Goal: Information Seeking & Learning: Check status

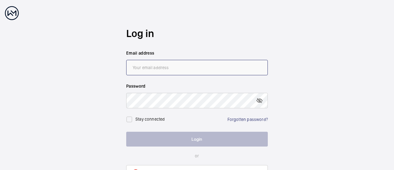
click at [144, 69] on input "email" at bounding box center [197, 67] width 142 height 15
click at [254, 119] on link "Forgotten password?" at bounding box center [248, 119] width 40 height 5
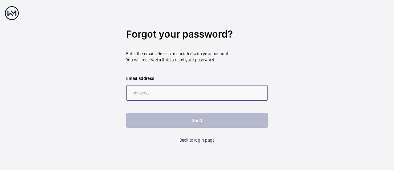
click at [153, 92] on input "email" at bounding box center [197, 92] width 142 height 15
type input "R"
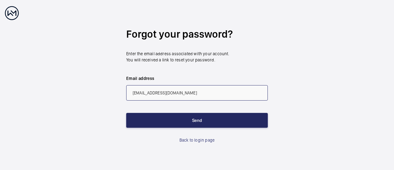
type input "[EMAIL_ADDRESS][DOMAIN_NAME]"
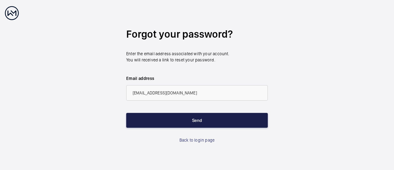
click at [202, 121] on button "Send" at bounding box center [197, 120] width 142 height 15
click at [201, 117] on button "Send" at bounding box center [197, 120] width 142 height 15
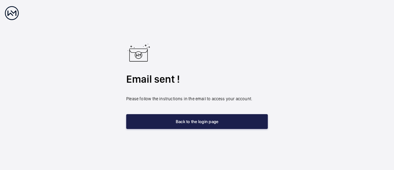
click at [200, 122] on button "Back to the login page" at bounding box center [197, 121] width 142 height 15
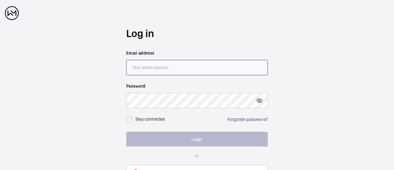
click at [145, 69] on input "email" at bounding box center [197, 67] width 142 height 15
type input "[EMAIL_ADDRESS][DOMAIN_NAME]"
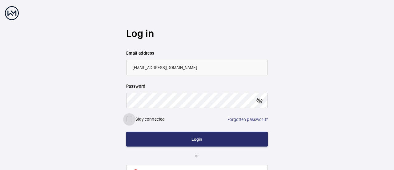
click at [130, 120] on input "checkbox" at bounding box center [129, 119] width 12 height 12
checkbox input "true"
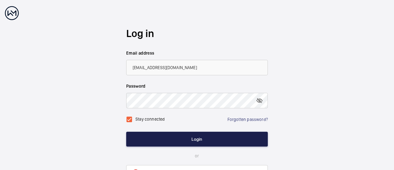
click at [200, 139] on button "Login" at bounding box center [197, 139] width 142 height 15
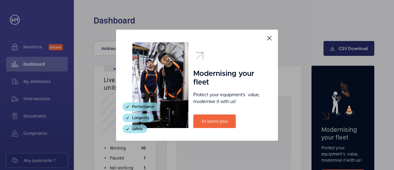
click at [271, 36] on mat-icon at bounding box center [269, 37] width 7 height 7
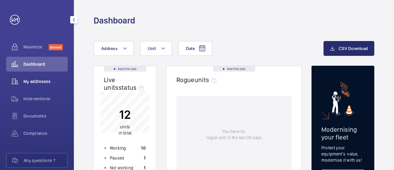
click at [38, 81] on span "My addresses" at bounding box center [45, 81] width 44 height 6
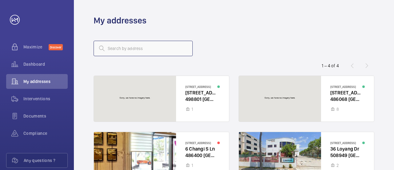
click at [133, 48] on input "text" at bounding box center [143, 48] width 99 height 15
type input "6"
click at [197, 143] on div at bounding box center [161, 155] width 135 height 46
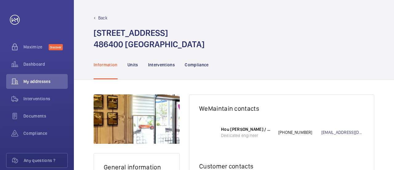
scroll to position [82, 0]
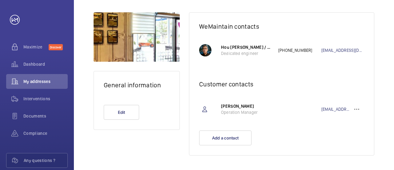
click at [247, 50] on p "Hou [PERSON_NAME] / WeMaintain SG" at bounding box center [246, 47] width 51 height 6
click at [35, 62] on span "Dashboard" at bounding box center [45, 64] width 44 height 6
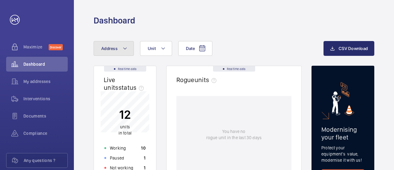
click at [123, 47] on mat-icon at bounding box center [125, 48] width 5 height 7
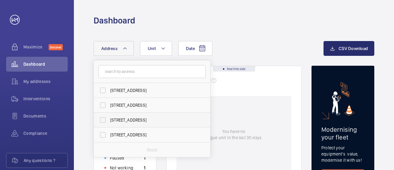
click at [129, 118] on span "[STREET_ADDRESS]" at bounding box center [152, 120] width 85 height 6
click at [109, 118] on input "[STREET_ADDRESS]" at bounding box center [103, 120] width 12 height 12
checkbox input "true"
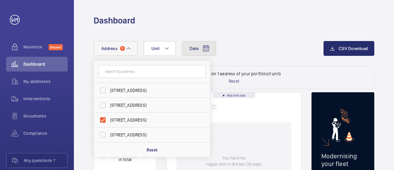
click at [192, 47] on span "Date" at bounding box center [194, 48] width 9 height 5
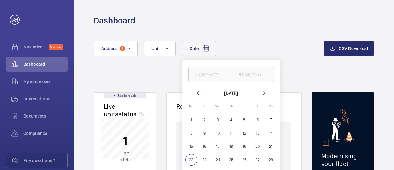
click at [190, 159] on span "22" at bounding box center [191, 160] width 12 height 12
type input "[DATE]"
click at [282, 45] on div "[DATE] [DATE] [DATE] [DATE] Mo [DATE] Tu [DATE] We [DATE] Th [DATE] Fr [DATE] S…" at bounding box center [209, 48] width 230 height 15
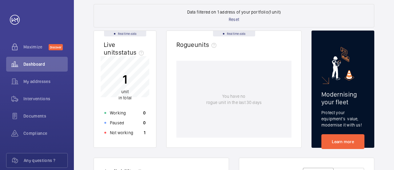
scroll to position [74, 0]
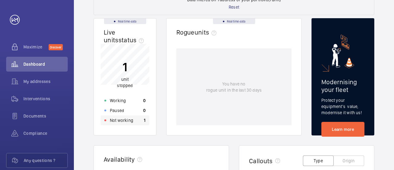
click at [126, 120] on p "Not working" at bounding box center [121, 120] width 23 height 6
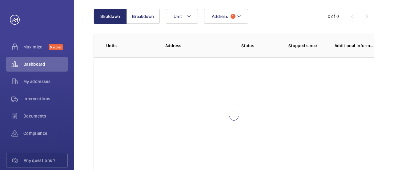
scroll to position [70, 0]
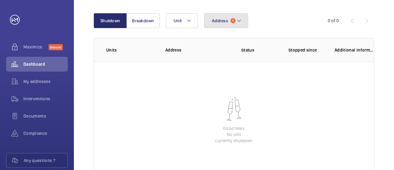
click at [224, 22] on span "Address" at bounding box center [220, 20] width 16 height 5
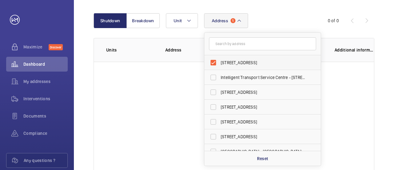
click at [254, 63] on span "[STREET_ADDRESS]" at bounding box center [263, 62] width 85 height 6
click at [220, 63] on input "[STREET_ADDRESS]" at bounding box center [213, 62] width 12 height 12
click at [267, 62] on span "[STREET_ADDRESS]" at bounding box center [263, 62] width 85 height 6
click at [220, 62] on input "[STREET_ADDRESS]" at bounding box center [213, 62] width 12 height 12
checkbox input "true"
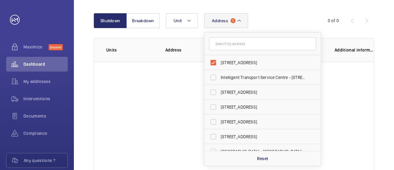
click at [157, 106] on wm-front-table-empty-state "Good news No unit currently shutdown" at bounding box center [234, 120] width 280 height 117
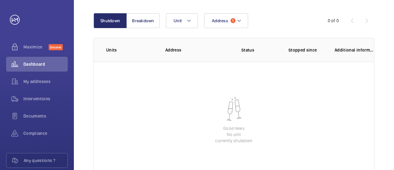
click at [245, 47] on p "Status" at bounding box center [247, 50] width 53 height 6
click at [137, 22] on button "Breakdown" at bounding box center [143, 20] width 33 height 15
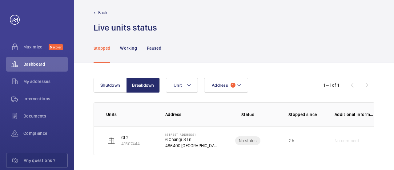
scroll to position [5, 0]
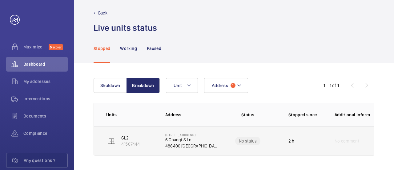
click at [182, 146] on p "486400 [GEOGRAPHIC_DATA]" at bounding box center [191, 146] width 52 height 6
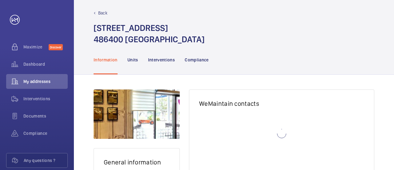
click at [182, 146] on div "General information Edit WeMaintain contacts Customer contacts Add a contact" at bounding box center [234, 171] width 281 height 165
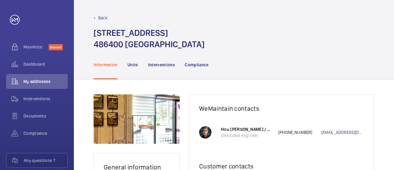
scroll to position [82, 0]
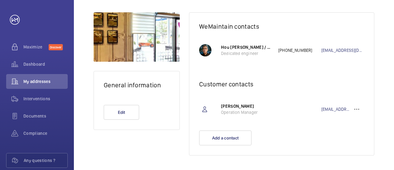
click at [239, 53] on p "Dedicated engineer" at bounding box center [246, 53] width 51 height 6
click at [209, 52] on div at bounding box center [205, 50] width 12 height 12
